Goal: Find contact information: Find contact information

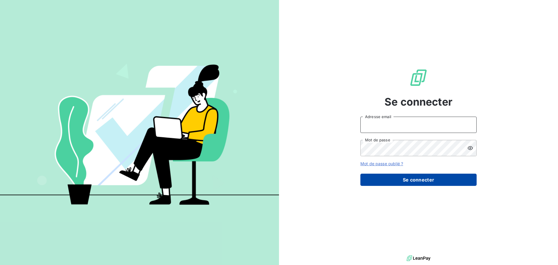
type input "[EMAIL_ADDRESS][DOMAIN_NAME]"
click at [397, 175] on button "Se connecter" at bounding box center [418, 179] width 116 height 12
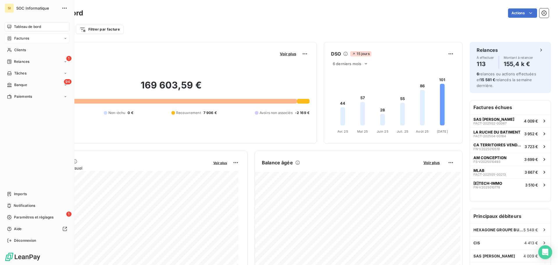
drag, startPoint x: 10, startPoint y: 40, endPoint x: 28, endPoint y: 41, distance: 18.3
click at [10, 39] on icon at bounding box center [9, 38] width 5 height 5
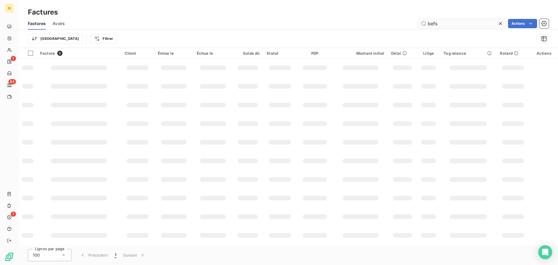
click at [454, 23] on input "befs" at bounding box center [461, 23] width 87 height 9
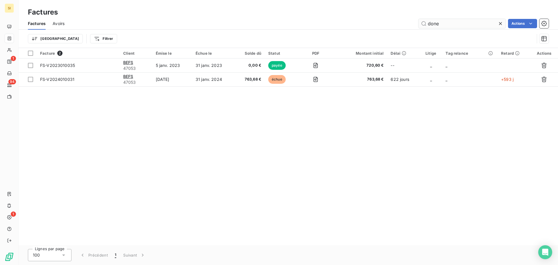
type input "done"
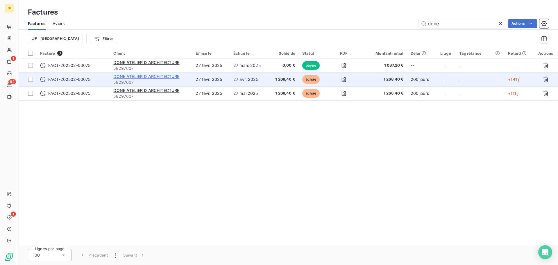
click at [168, 76] on span "DONE ATELIER D ARCHITECTURE" at bounding box center [146, 76] width 66 height 5
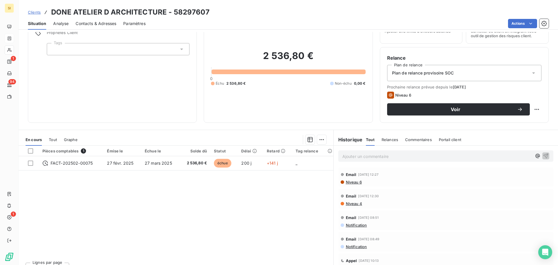
scroll to position [39, 0]
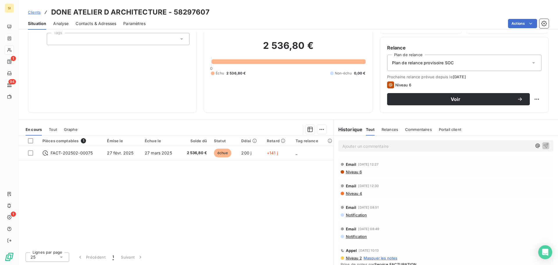
click at [352, 172] on span "Niveau 6" at bounding box center [353, 171] width 17 height 5
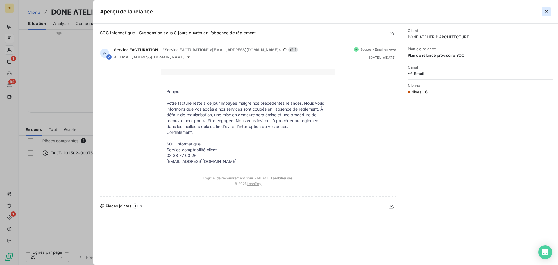
click at [547, 11] on icon "button" at bounding box center [546, 12] width 6 height 6
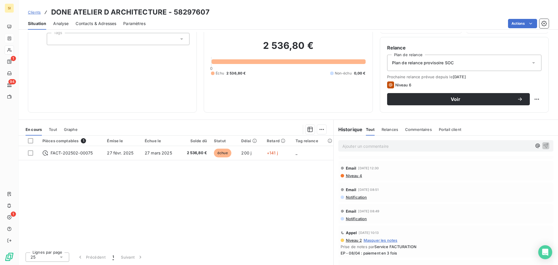
scroll to position [0, 0]
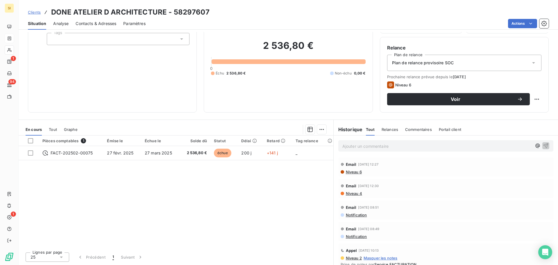
click at [353, 172] on span "Niveau 6" at bounding box center [353, 171] width 17 height 5
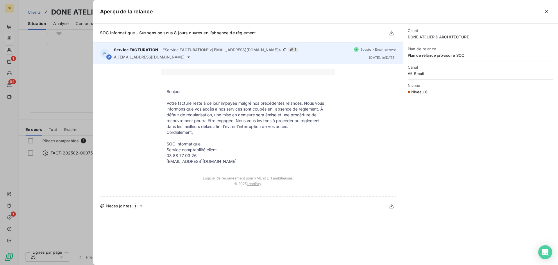
click at [206, 58] on div "À [EMAIL_ADDRESS][DOMAIN_NAME]" at bounding box center [231, 57] width 235 height 5
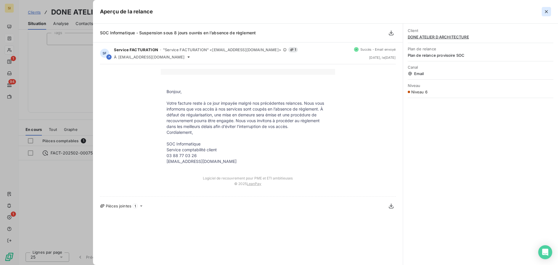
click at [549, 11] on button "button" at bounding box center [545, 11] width 9 height 9
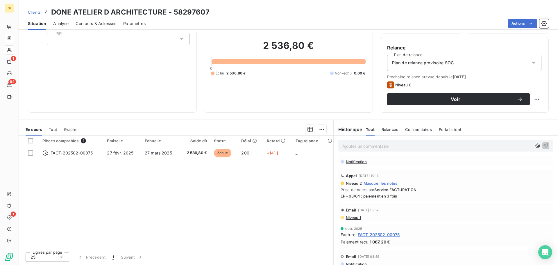
scroll to position [80, 0]
